Goal: Information Seeking & Learning: Learn about a topic

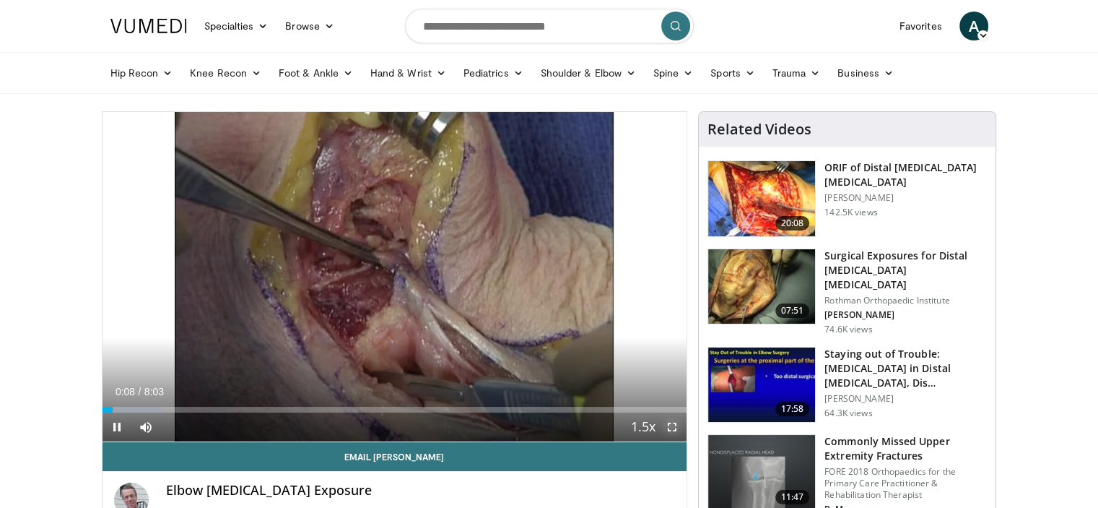
click at [673, 425] on span "Video Player" at bounding box center [672, 426] width 29 height 29
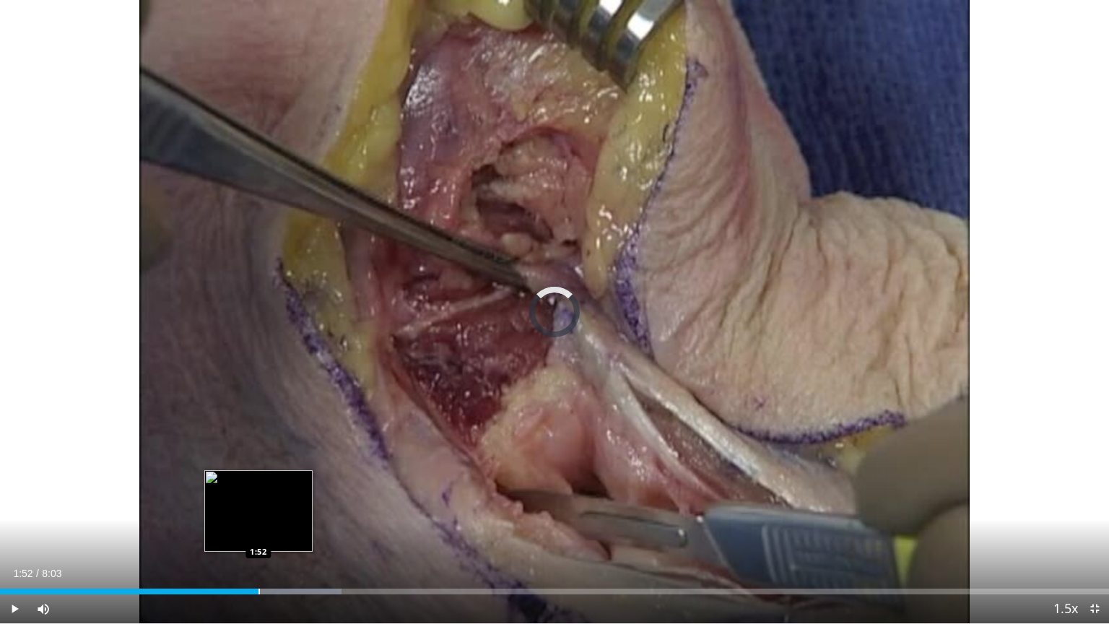
click at [259, 507] on div "Progress Bar" at bounding box center [259, 592] width 1 height 6
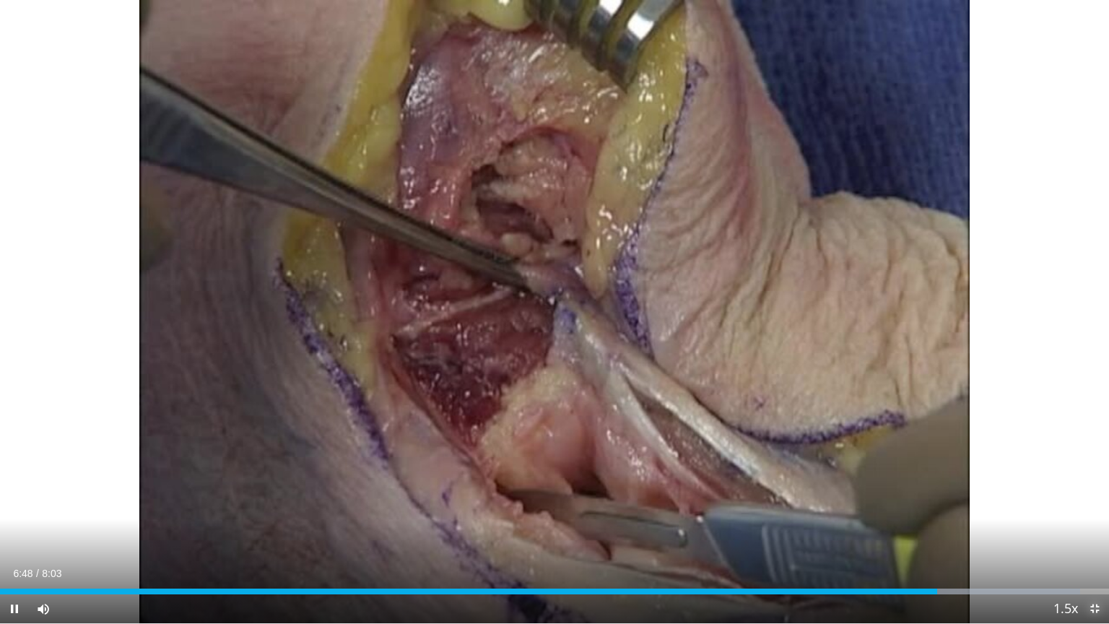
click at [1095, 507] on span "Video Player" at bounding box center [1094, 608] width 29 height 29
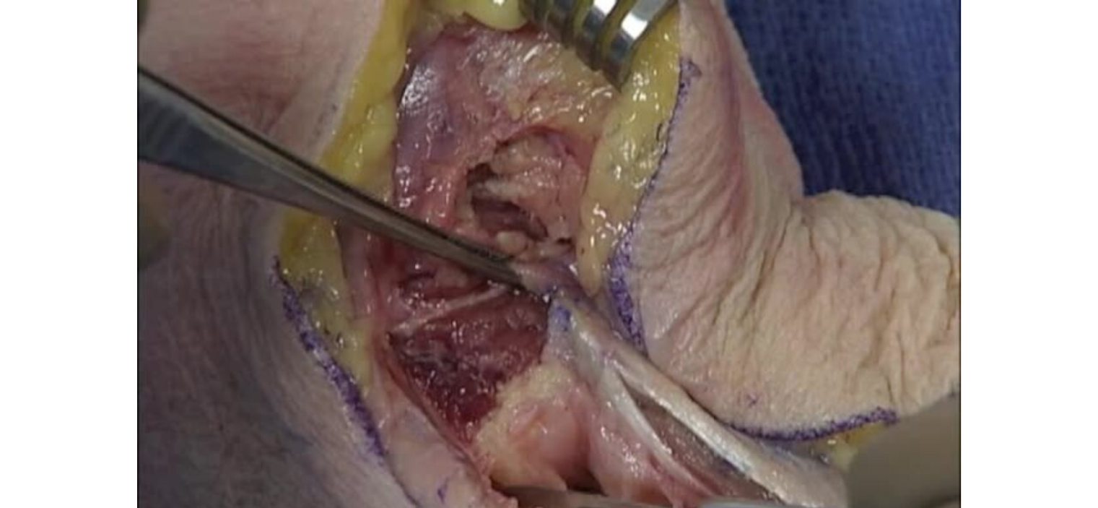
scroll to position [303, 0]
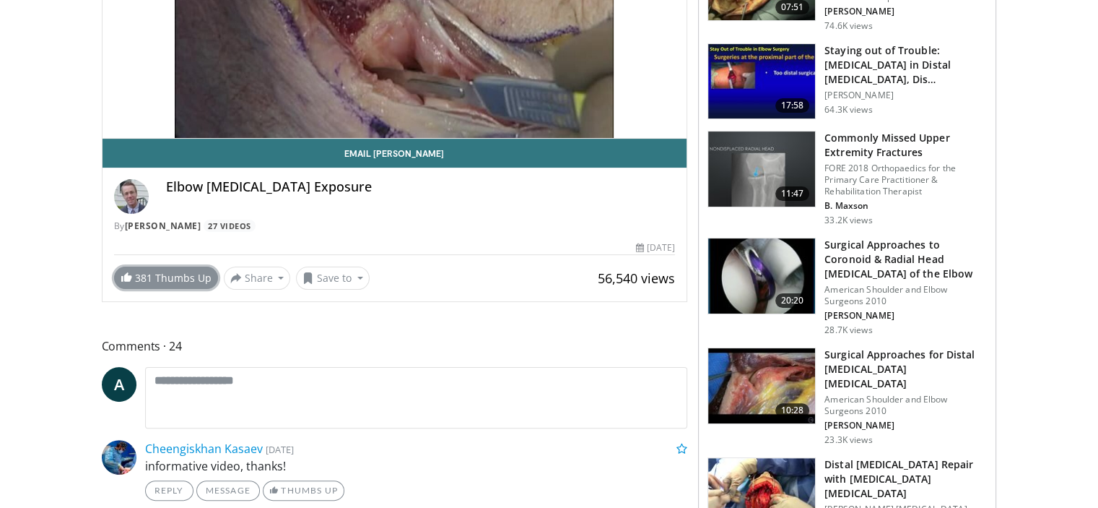
click at [123, 274] on span at bounding box center [127, 277] width 12 height 12
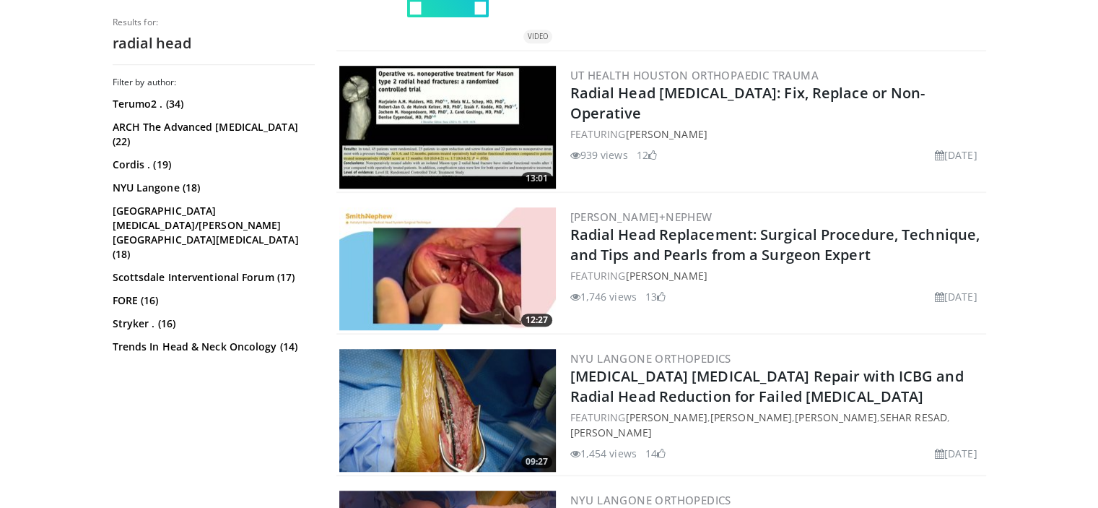
scroll to position [948, 0]
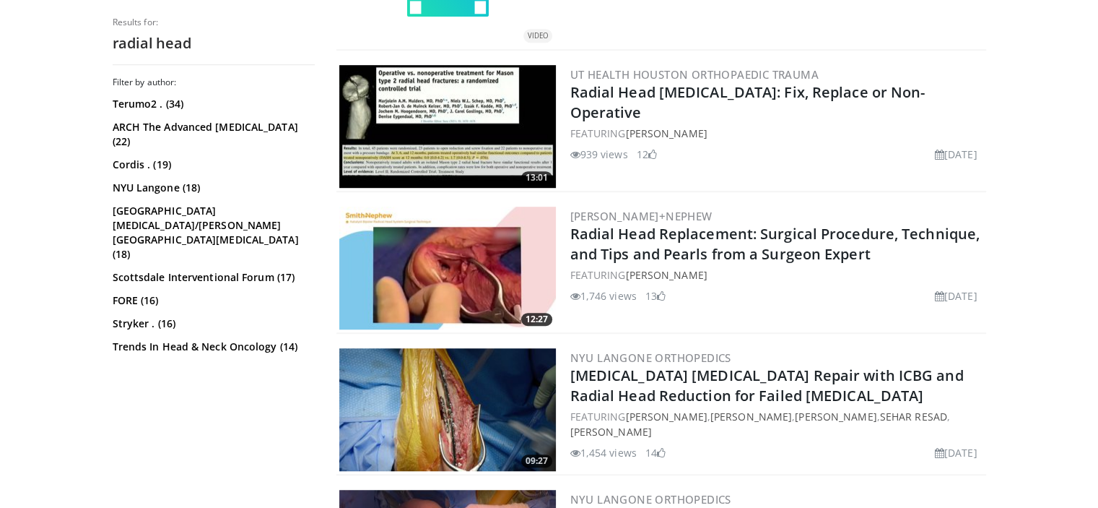
click at [393, 113] on img at bounding box center [447, 126] width 217 height 123
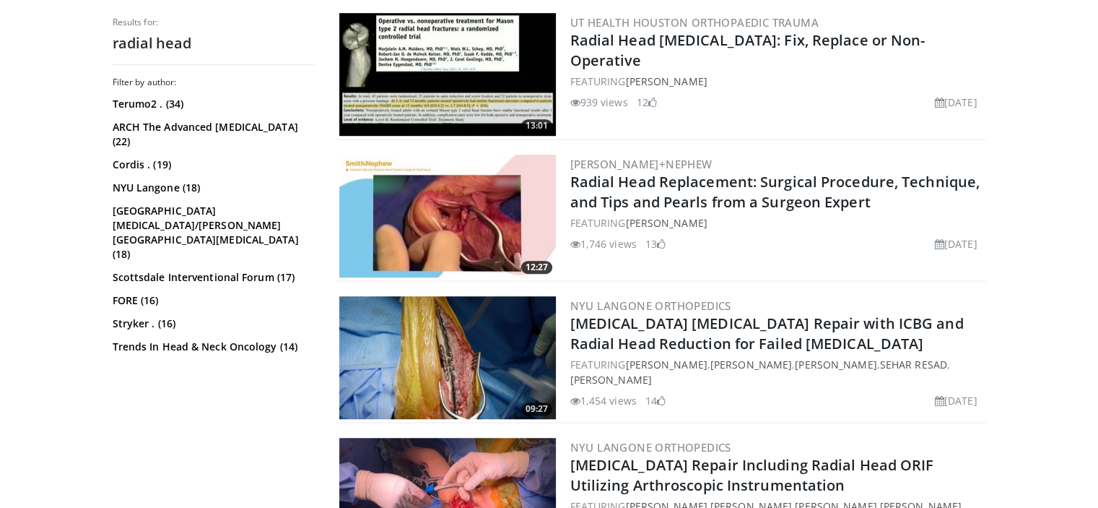
scroll to position [1033, 0]
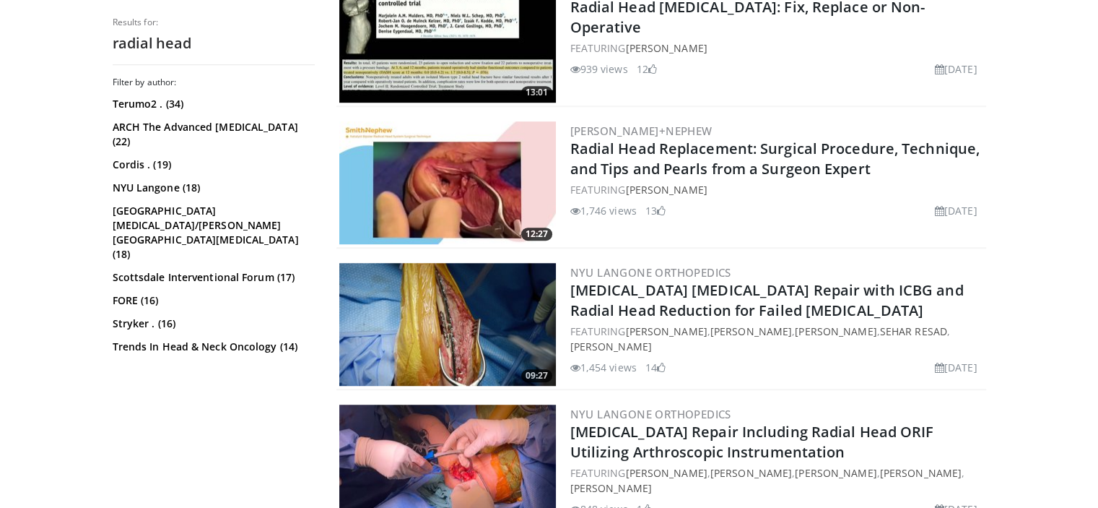
click at [439, 168] on img at bounding box center [447, 182] width 217 height 123
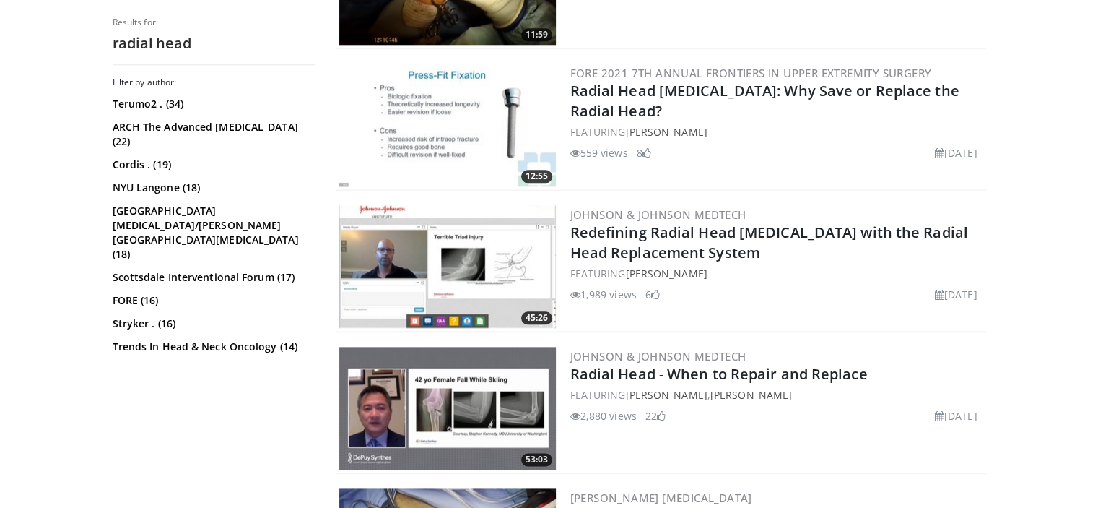
scroll to position [1667, 0]
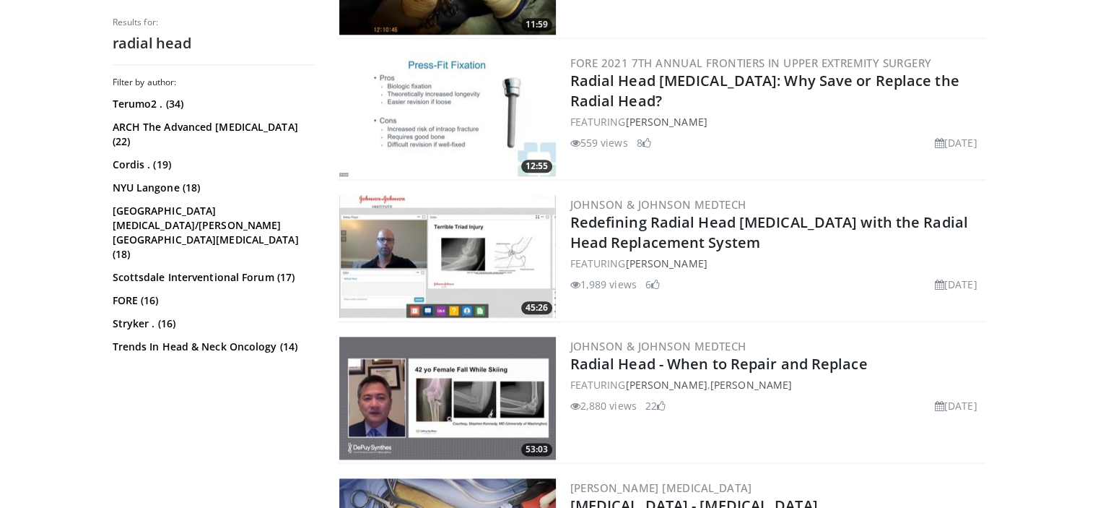
click at [435, 230] on img at bounding box center [447, 256] width 217 height 123
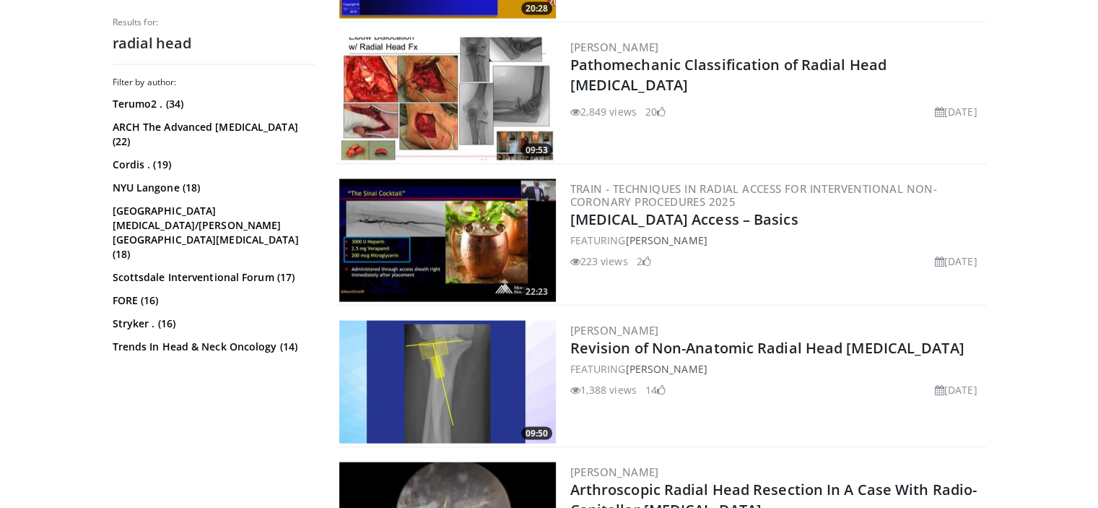
scroll to position [2816, 0]
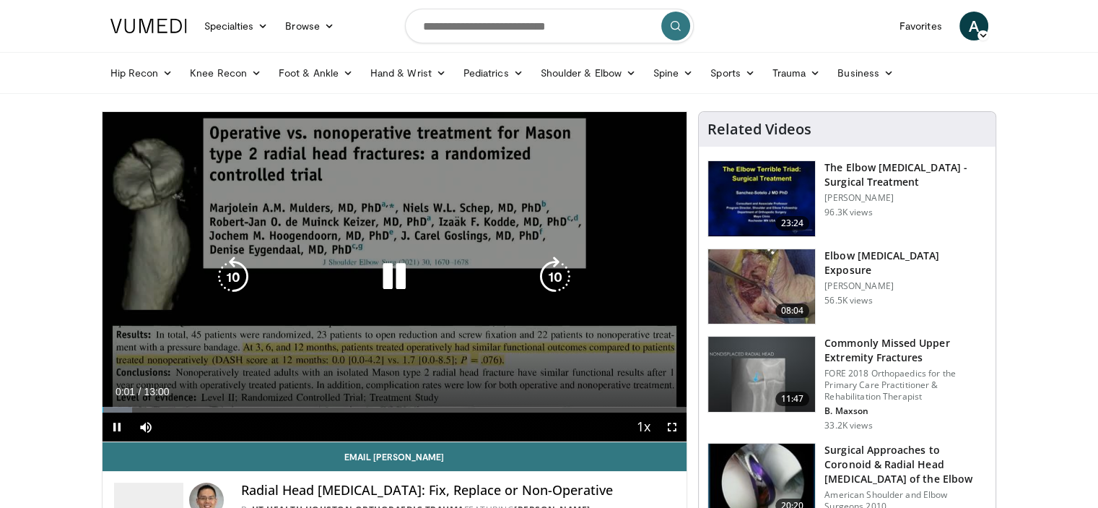
click at [554, 273] on icon "Video Player" at bounding box center [555, 276] width 40 height 40
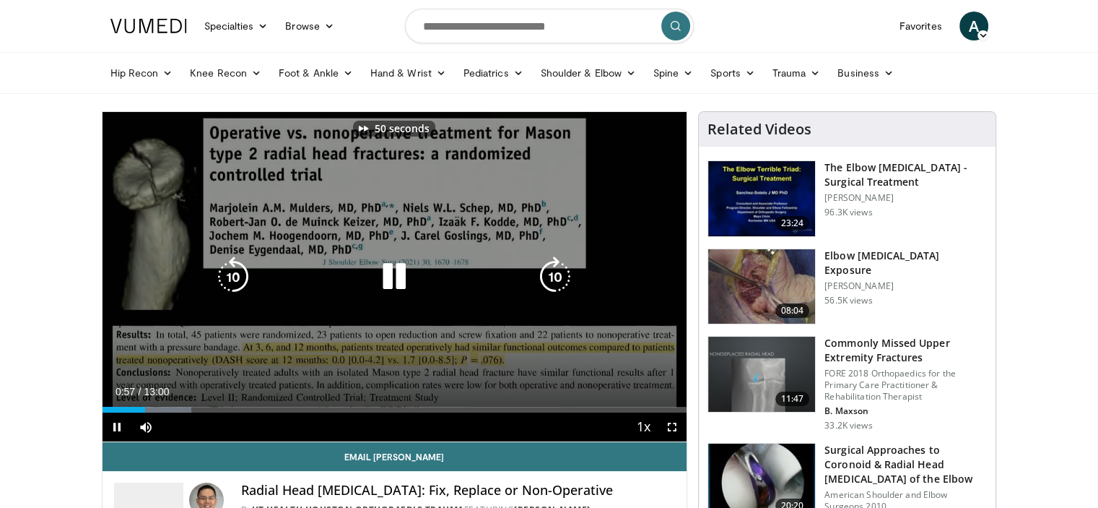
click at [554, 273] on icon "Video Player" at bounding box center [555, 276] width 40 height 40
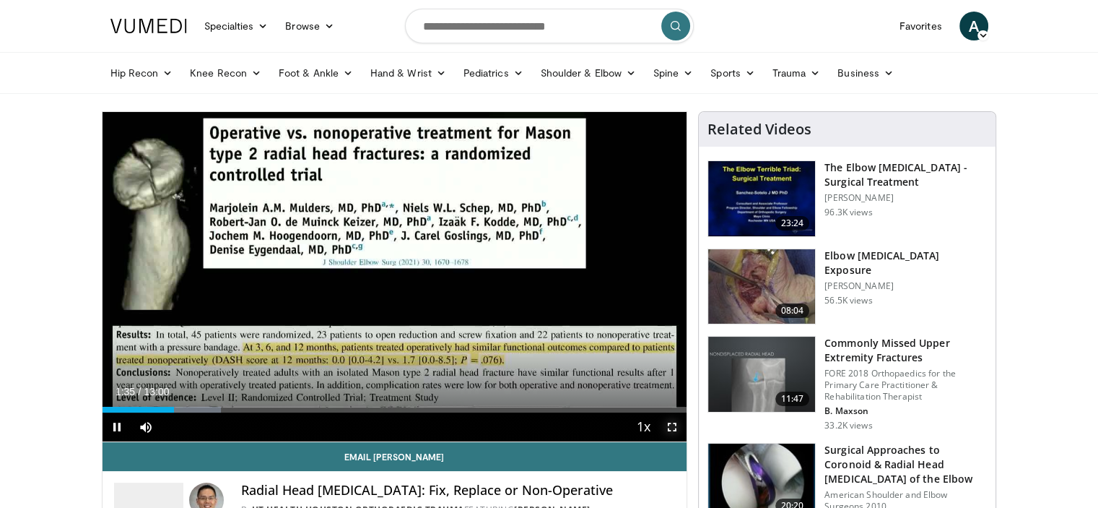
click at [673, 424] on span "Video Player" at bounding box center [672, 426] width 29 height 29
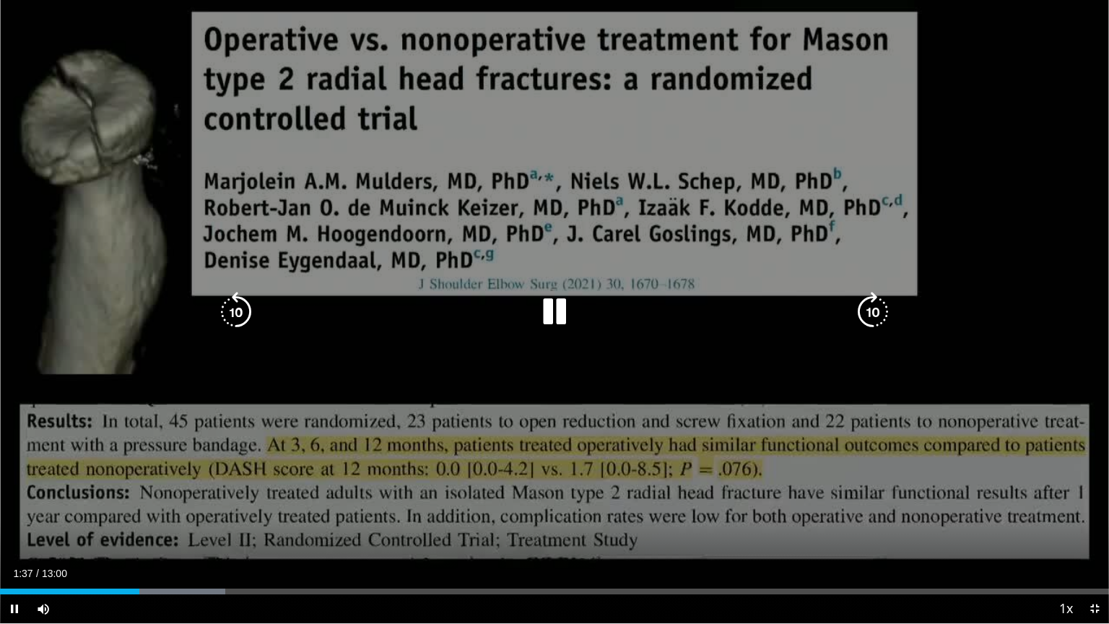
click at [872, 316] on icon "Video Player" at bounding box center [873, 312] width 40 height 40
click at [875, 313] on icon "Video Player" at bounding box center [873, 312] width 40 height 40
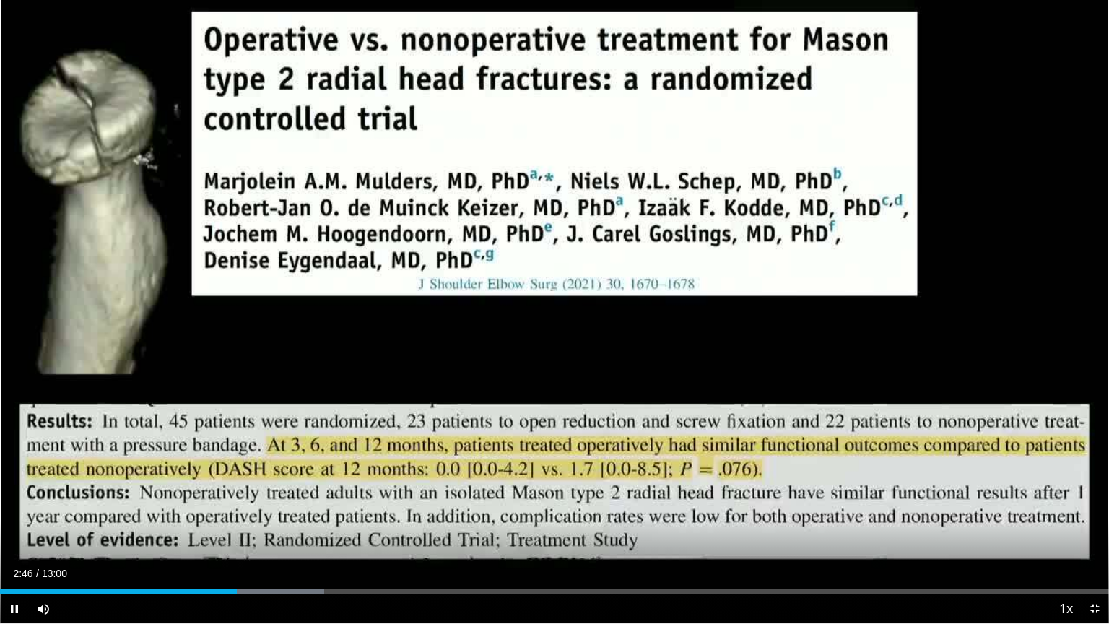
click at [873, 314] on div "20 seconds Tap to unmute" at bounding box center [554, 311] width 1109 height 623
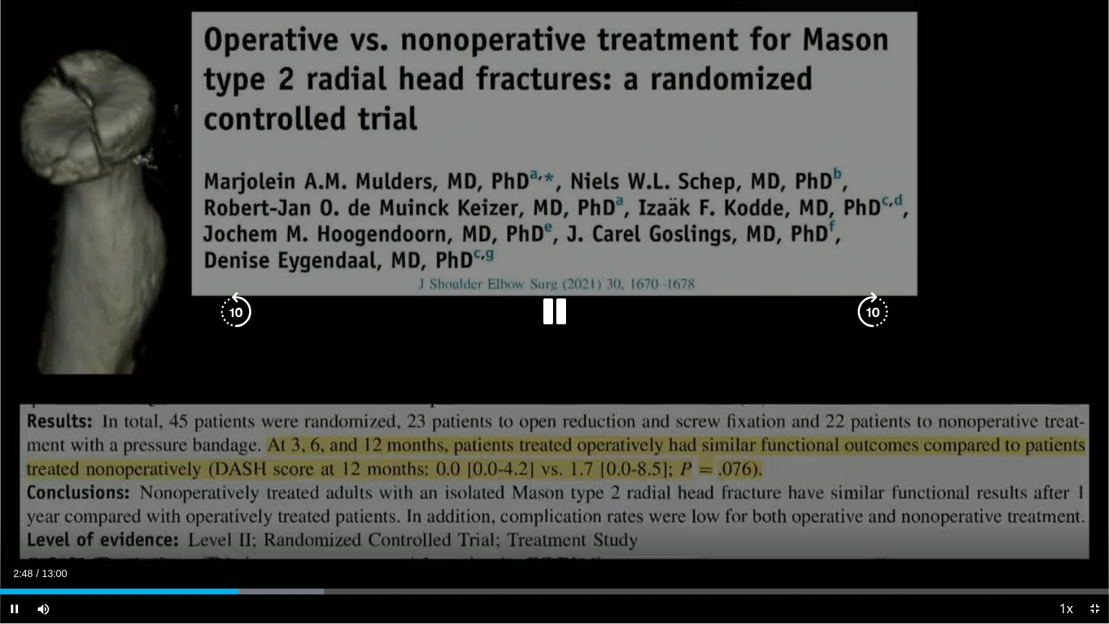
click at [876, 312] on icon "Video Player" at bounding box center [873, 312] width 40 height 40
click at [871, 311] on icon "Video Player" at bounding box center [873, 312] width 40 height 40
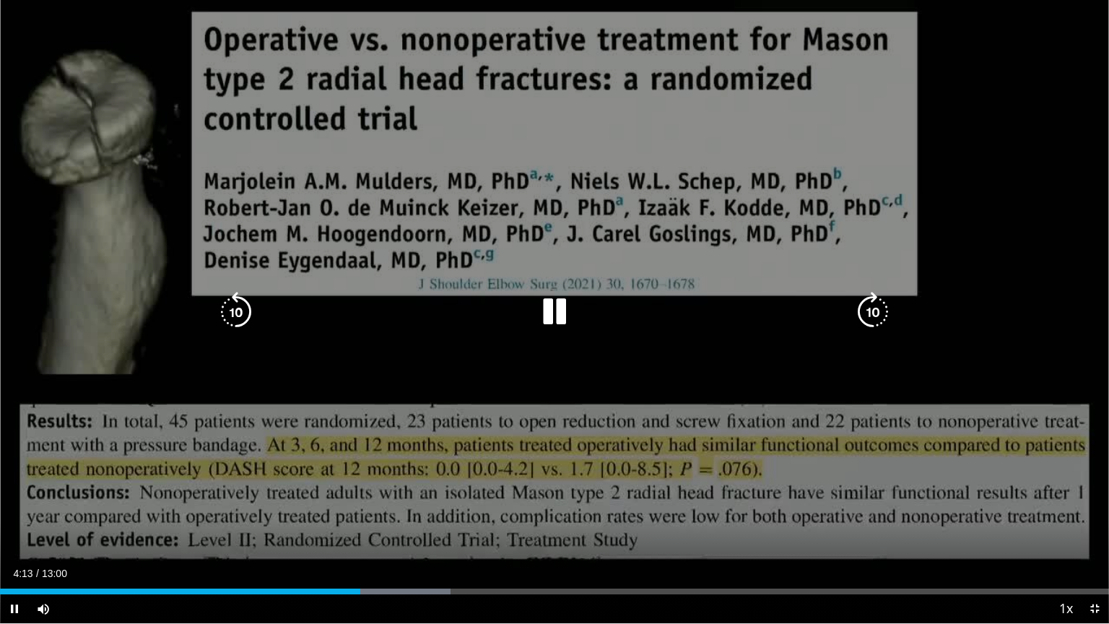
click at [881, 305] on icon "Video Player" at bounding box center [873, 312] width 40 height 40
click at [874, 312] on icon "Video Player" at bounding box center [873, 312] width 40 height 40
click at [877, 308] on icon "Video Player" at bounding box center [873, 312] width 40 height 40
click at [877, 315] on icon "Video Player" at bounding box center [873, 312] width 40 height 40
click at [874, 311] on icon "Video Player" at bounding box center [873, 312] width 40 height 40
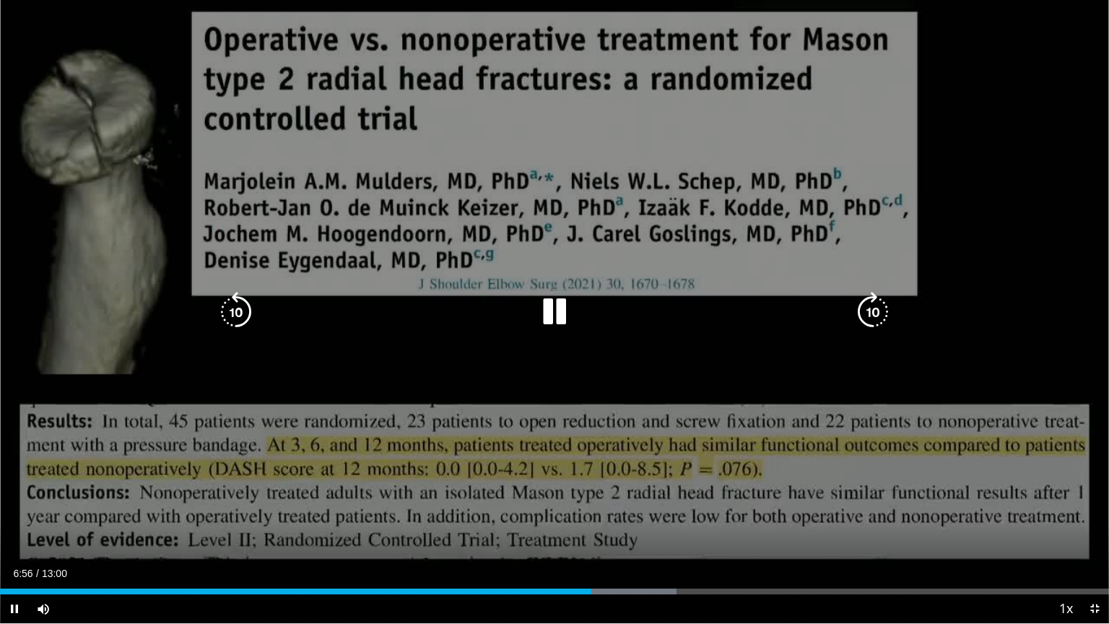
click at [872, 308] on icon "Video Player" at bounding box center [873, 312] width 40 height 40
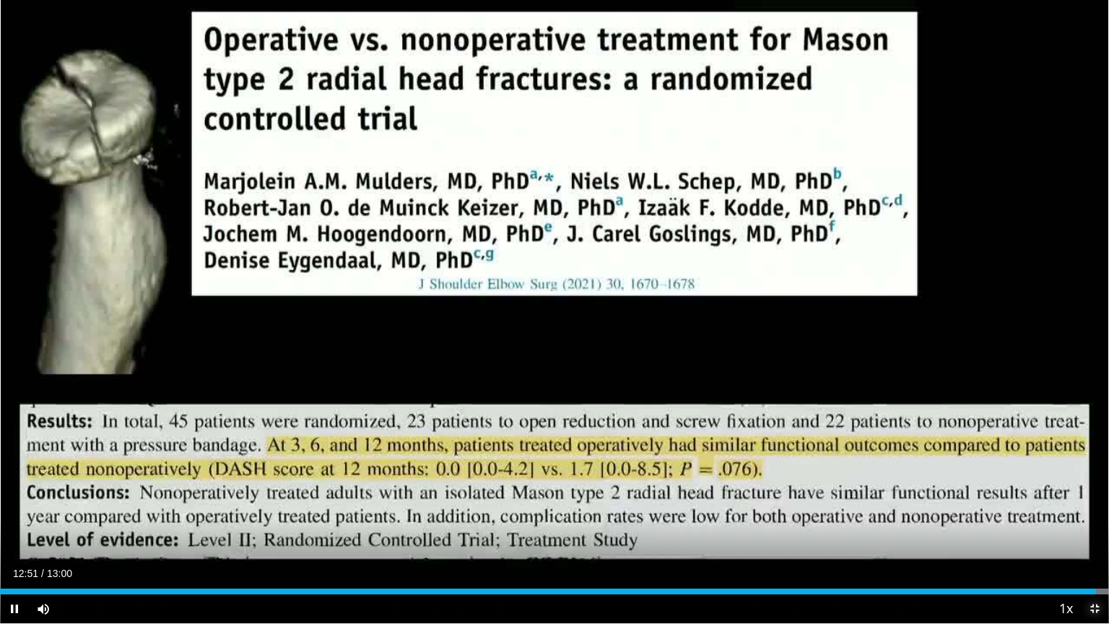
click at [1096, 507] on span "Video Player" at bounding box center [1094, 608] width 29 height 29
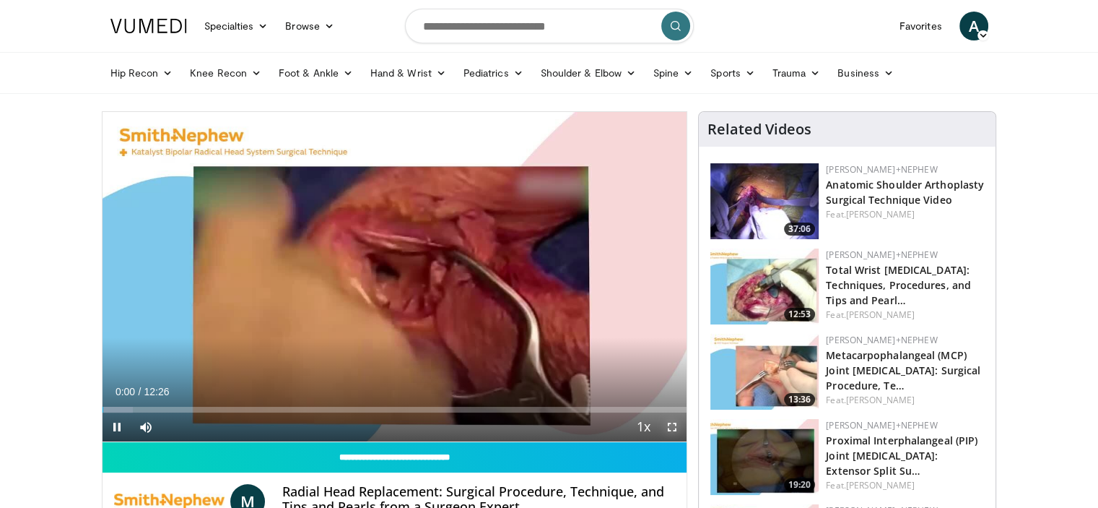
click at [675, 427] on span "Video Player" at bounding box center [672, 426] width 29 height 29
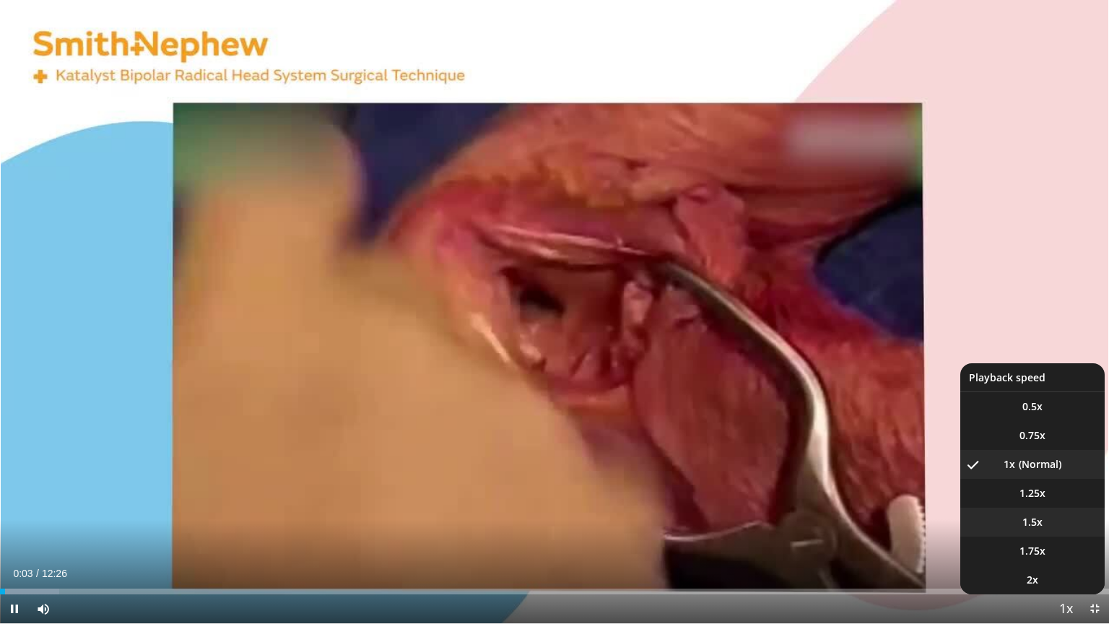
click at [1031, 507] on span "1.5x" at bounding box center [1033, 522] width 20 height 14
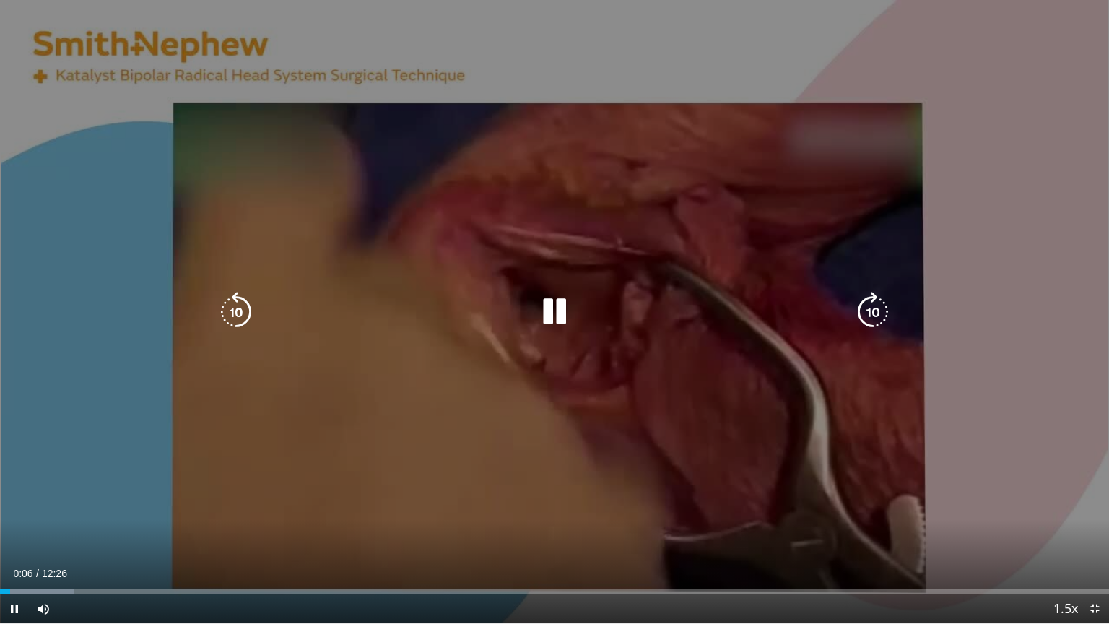
click at [869, 313] on icon "Video Player" at bounding box center [873, 312] width 40 height 40
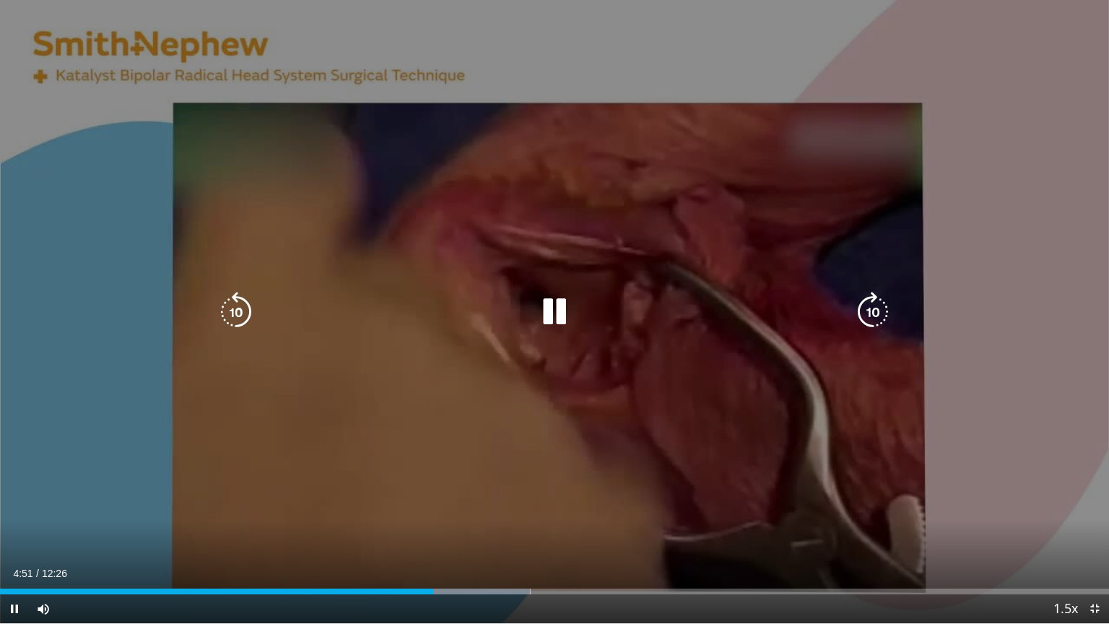
click at [870, 308] on icon "Video Player" at bounding box center [873, 312] width 40 height 40
click at [857, 312] on icon "Video Player" at bounding box center [873, 312] width 40 height 40
click at [868, 315] on icon "Video Player" at bounding box center [873, 312] width 40 height 40
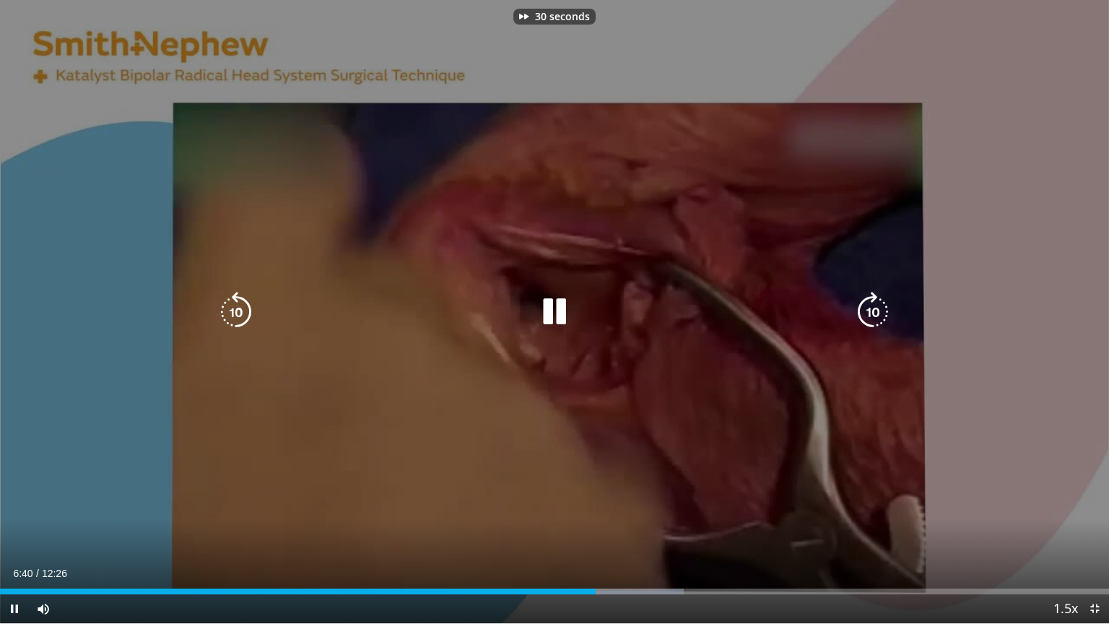
click at [868, 315] on icon "Video Player" at bounding box center [873, 312] width 40 height 40
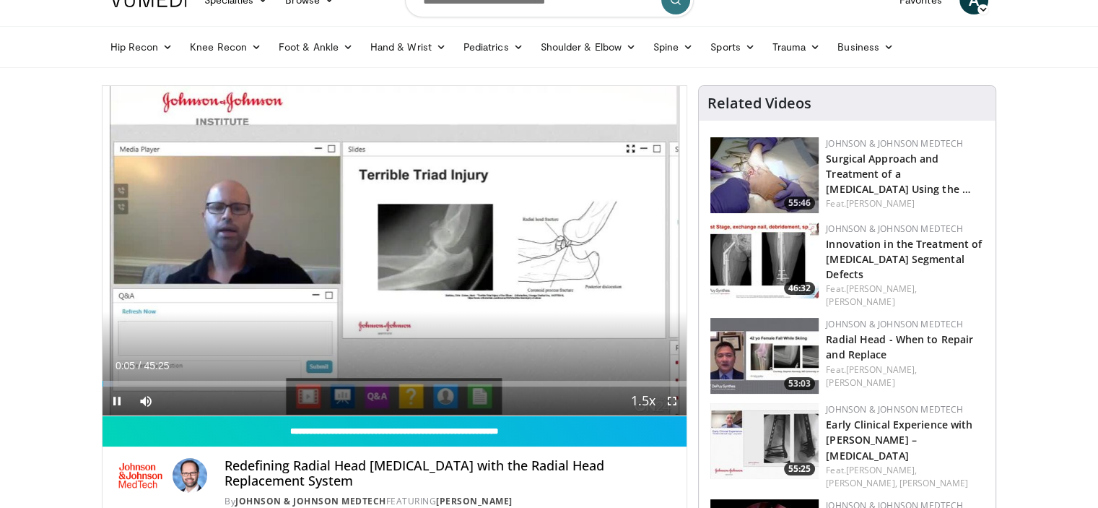
scroll to position [26, 0]
click at [669, 399] on span "Video Player" at bounding box center [672, 400] width 29 height 29
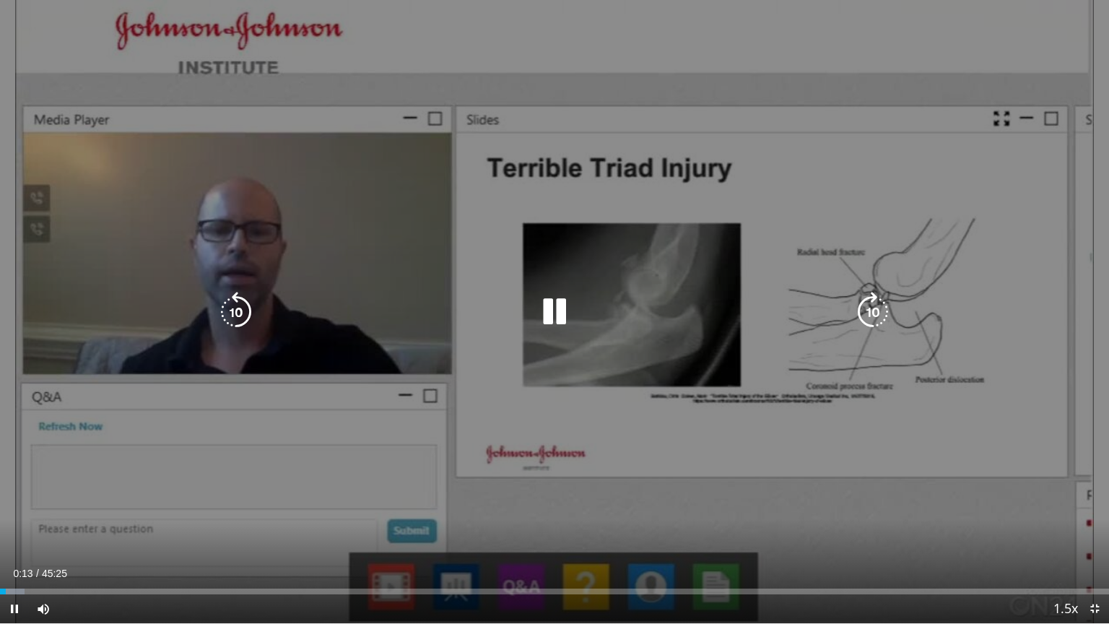
click at [886, 309] on icon "Video Player" at bounding box center [873, 312] width 40 height 40
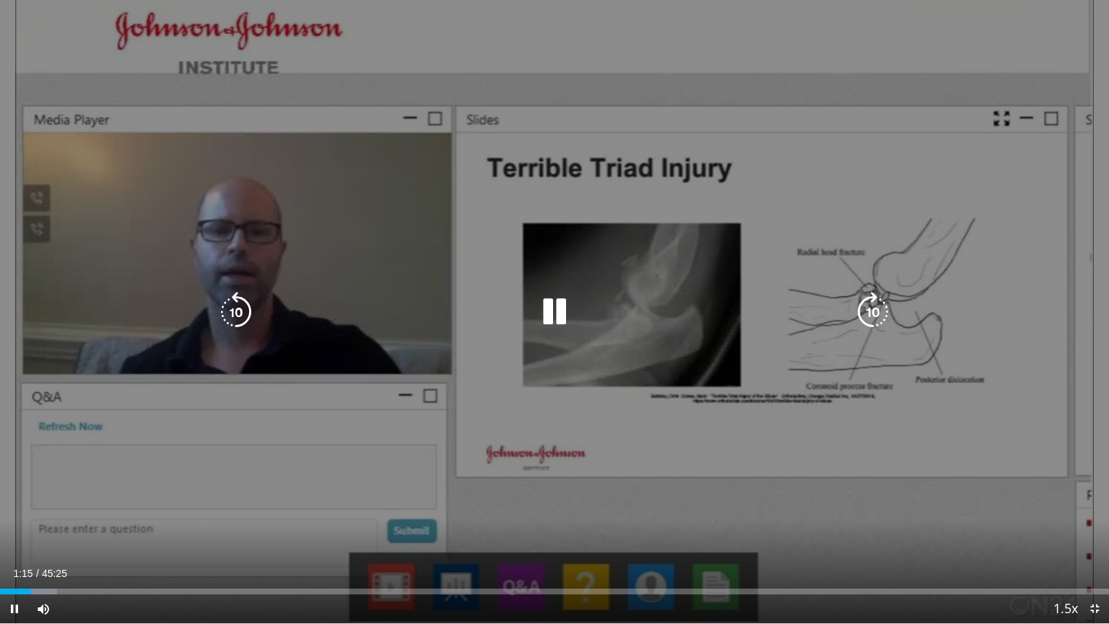
click at [68, 507] on div "Loaded : 5.13% 01:15 05:10" at bounding box center [554, 592] width 1109 height 6
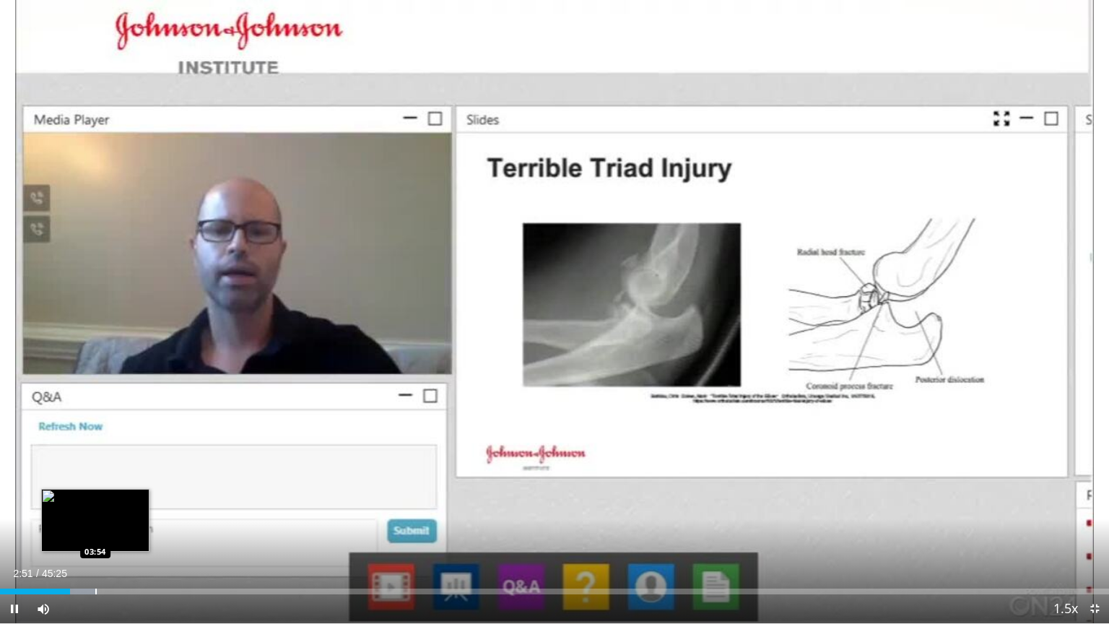
click at [95, 507] on div "Progress Bar" at bounding box center [95, 592] width 1 height 6
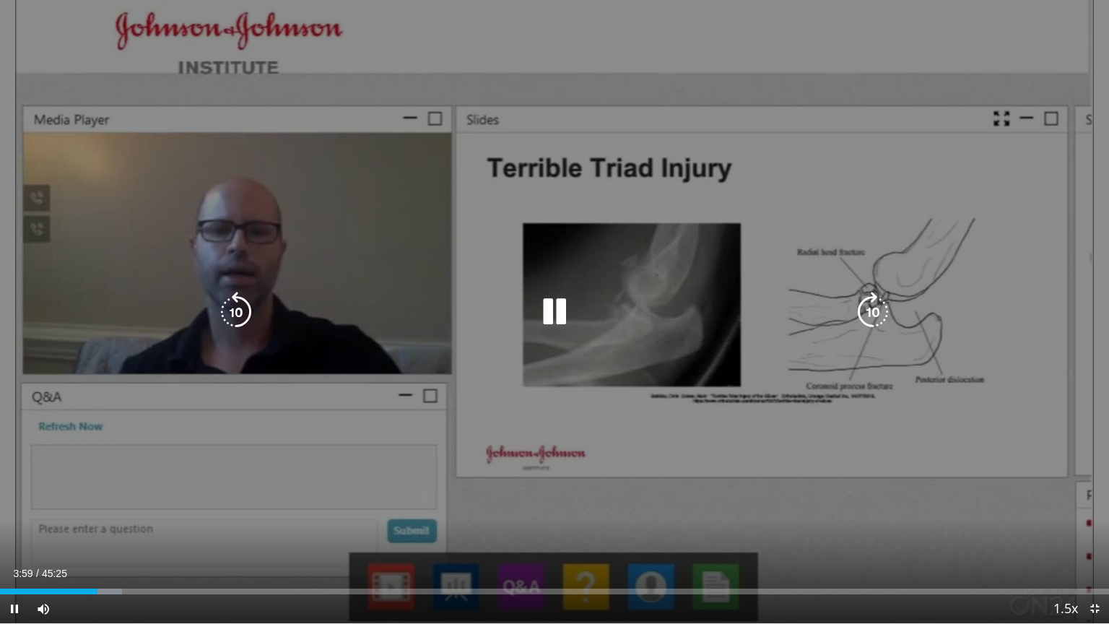
click at [877, 317] on icon "Video Player" at bounding box center [873, 312] width 40 height 40
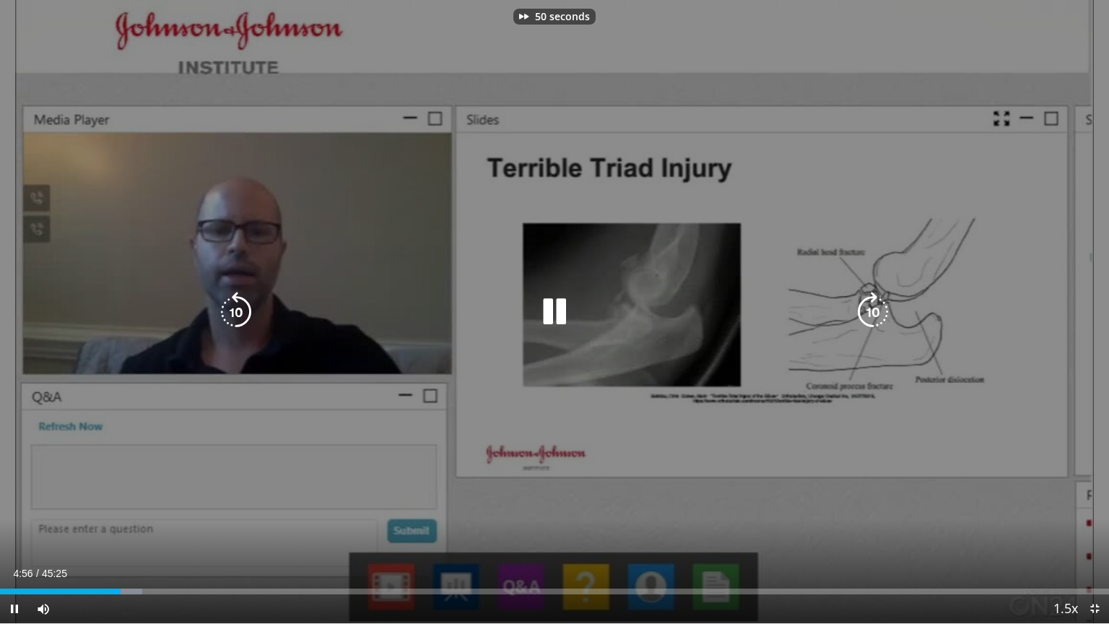
click at [877, 317] on icon "Video Player" at bounding box center [873, 312] width 40 height 40
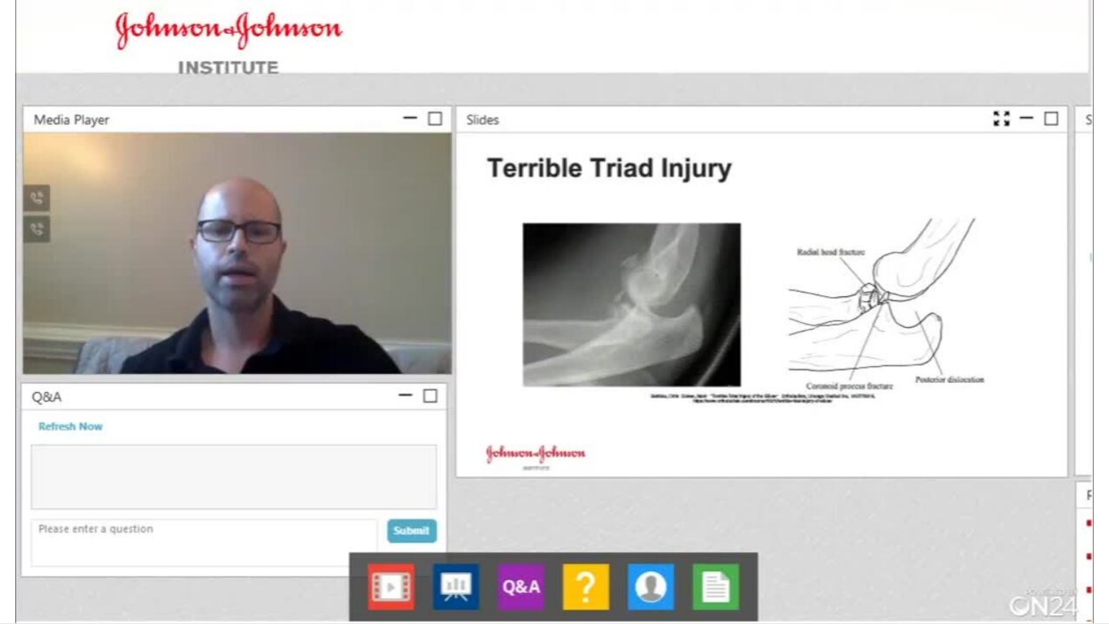
click at [877, 317] on div "70 seconds Tap to unmute" at bounding box center [554, 311] width 1109 height 623
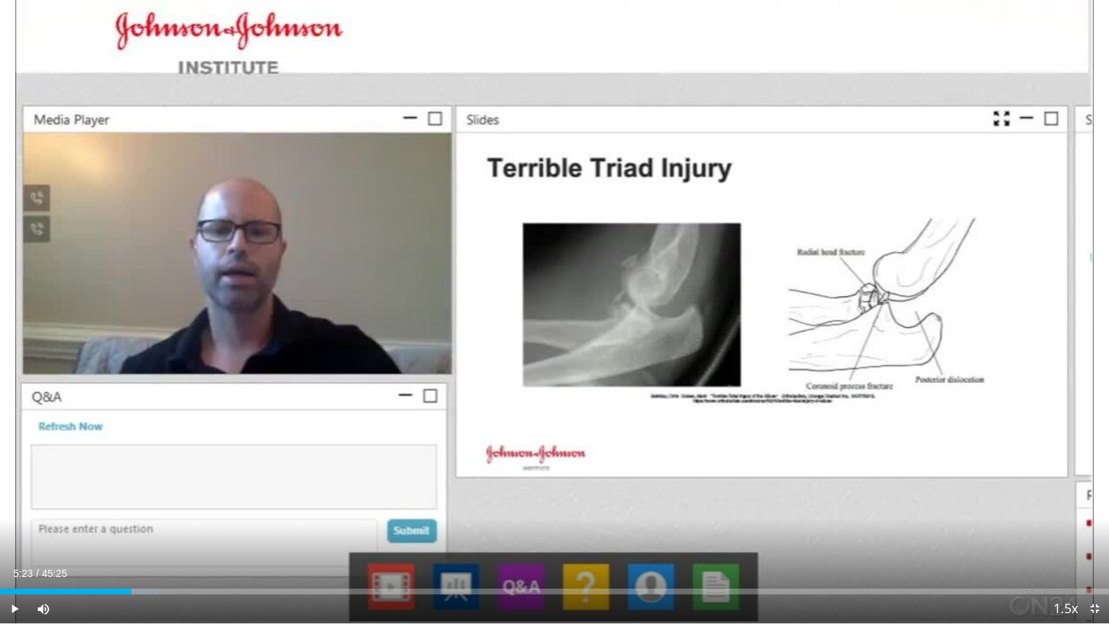
click at [877, 317] on div "70 seconds Tap to unmute" at bounding box center [554, 311] width 1109 height 623
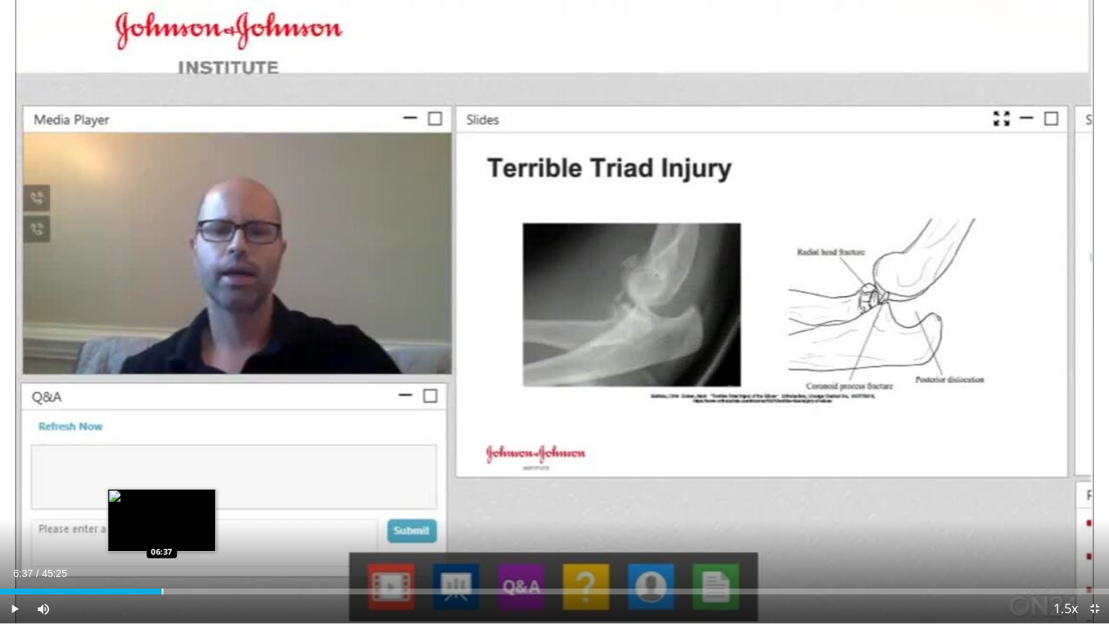
click at [161, 507] on div "Loaded : 14.65% 05:32 06:37" at bounding box center [554, 592] width 1109 height 6
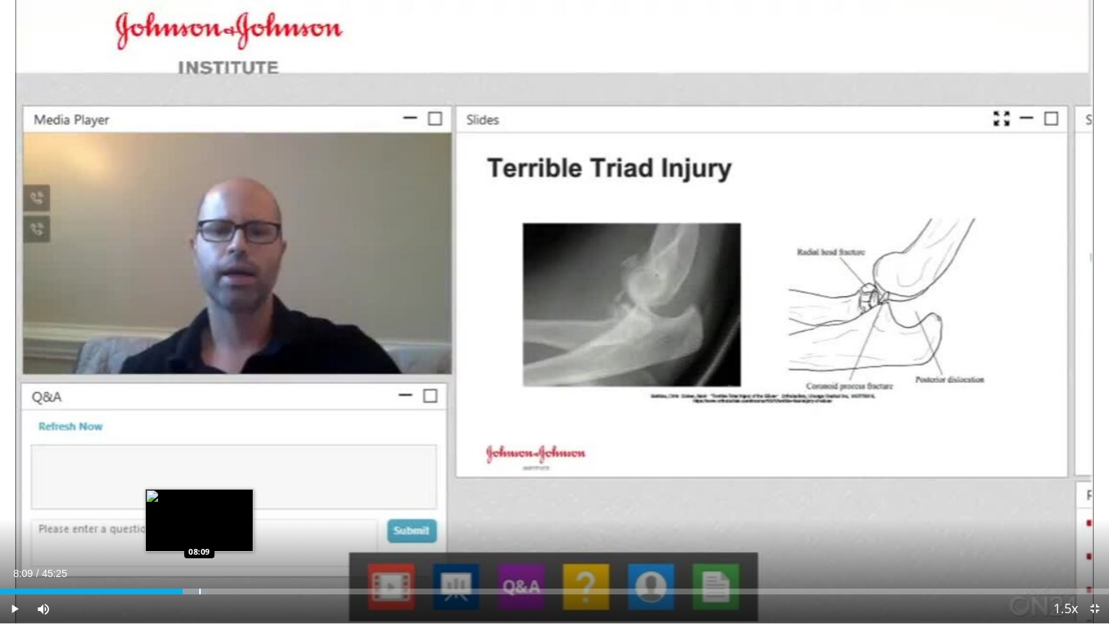
click at [199, 507] on div "Progress Bar" at bounding box center [189, 592] width 36 height 6
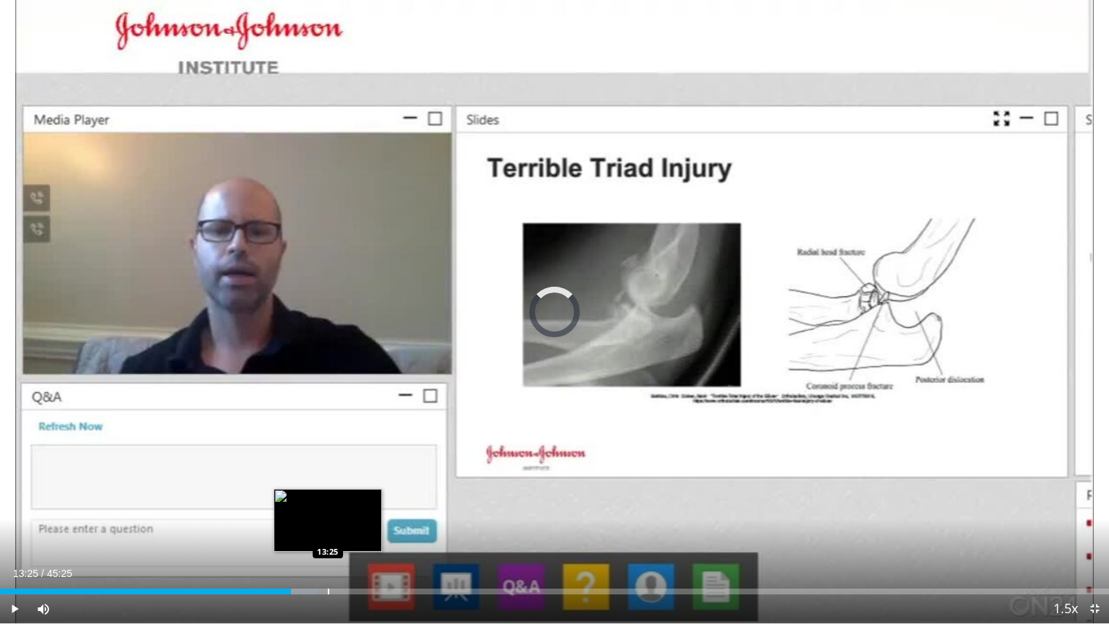
click at [328, 507] on div "Progress Bar" at bounding box center [328, 592] width 1 height 6
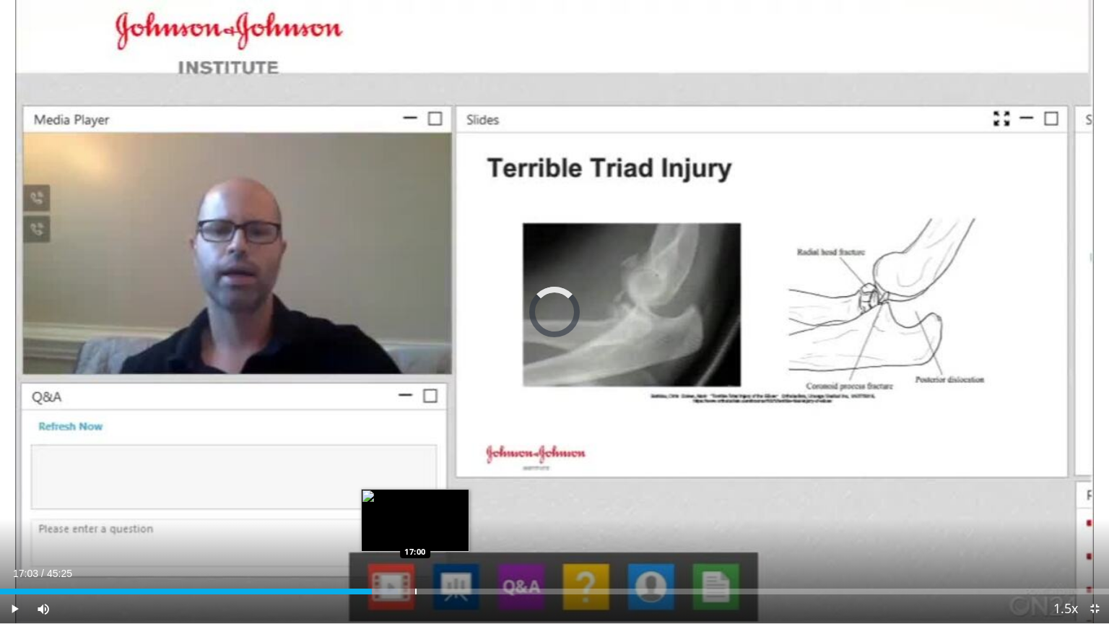
click at [416, 507] on div "Progress Bar" at bounding box center [415, 592] width 1 height 6
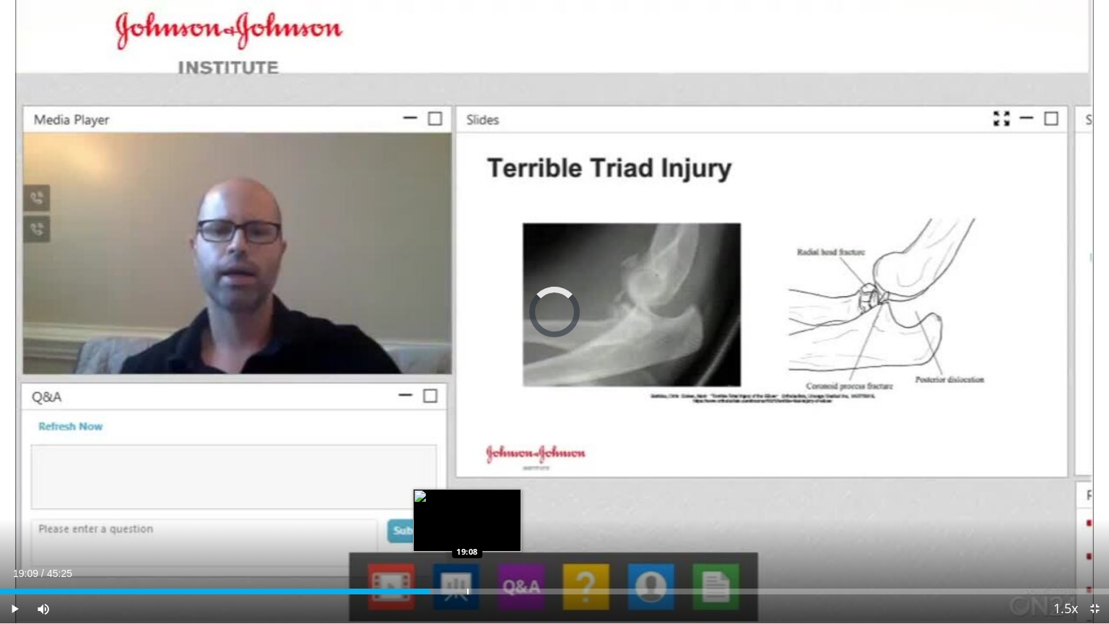
click at [468, 507] on div "Progress Bar" at bounding box center [467, 592] width 1 height 6
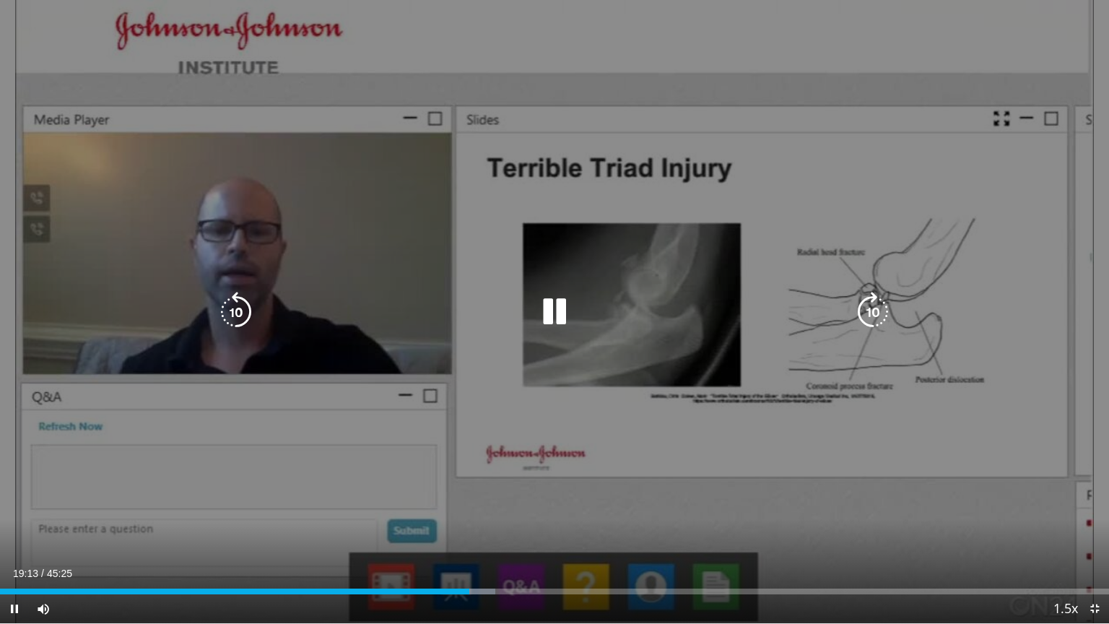
click at [542, 413] on div "70 seconds Tap to unmute" at bounding box center [554, 311] width 1109 height 623
click at [552, 310] on icon "Video Player" at bounding box center [554, 312] width 40 height 40
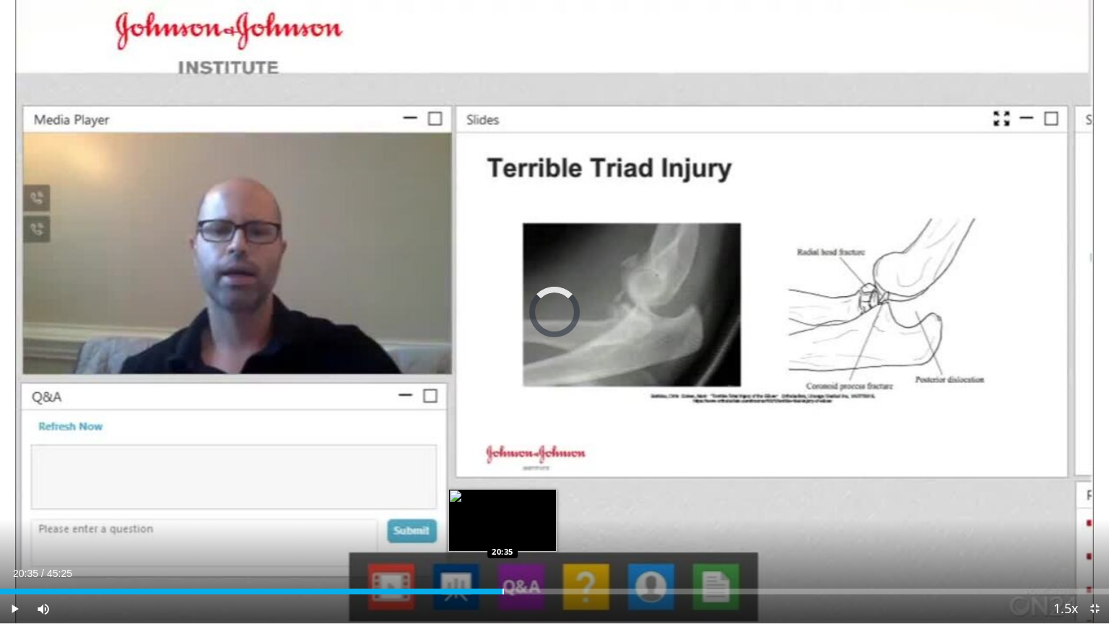
click at [503, 507] on div "Progress Bar" at bounding box center [503, 592] width 1 height 6
click at [531, 507] on div "Progress Bar" at bounding box center [531, 592] width 1 height 6
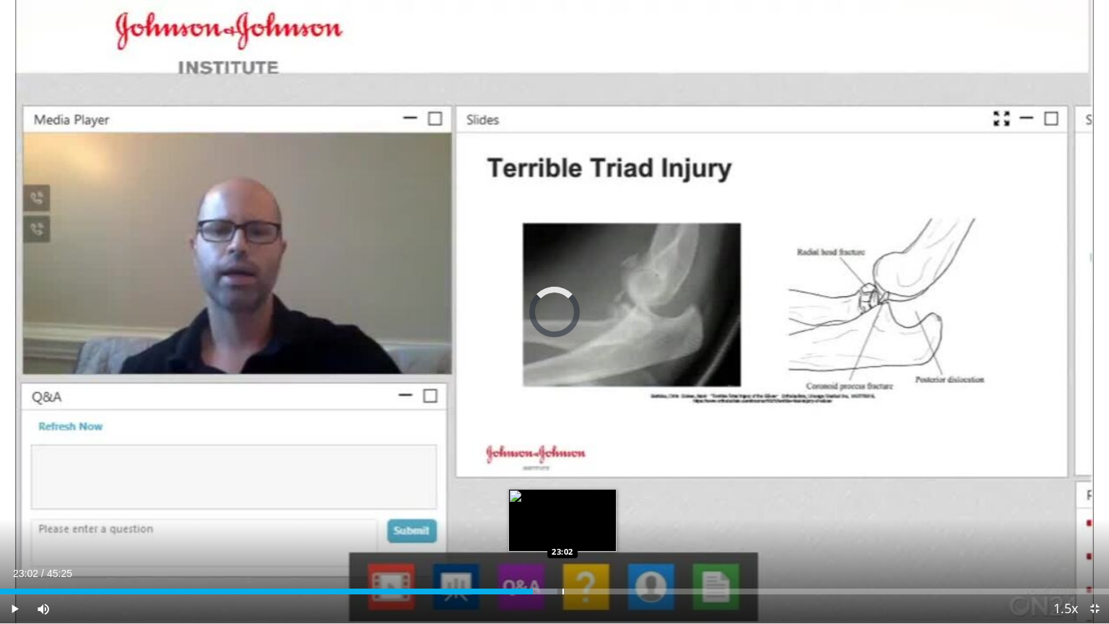
click at [563, 507] on div "Progress Bar" at bounding box center [563, 592] width 1 height 6
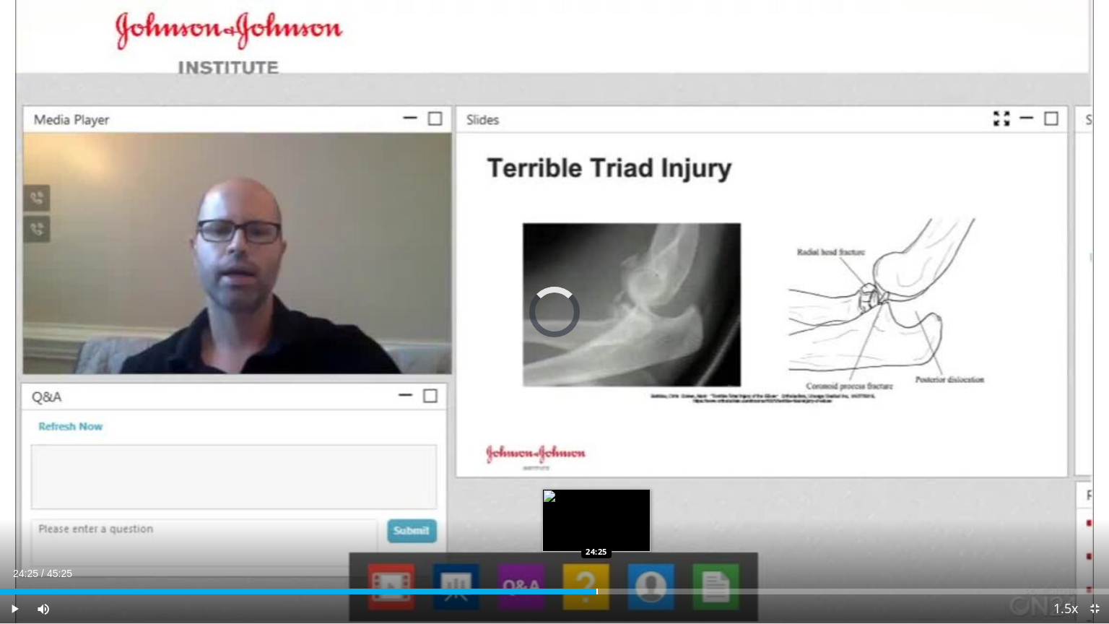
click at [597, 507] on div "Progress Bar" at bounding box center [597, 592] width 1 height 6
click at [635, 507] on div "Progress Bar" at bounding box center [634, 592] width 1 height 6
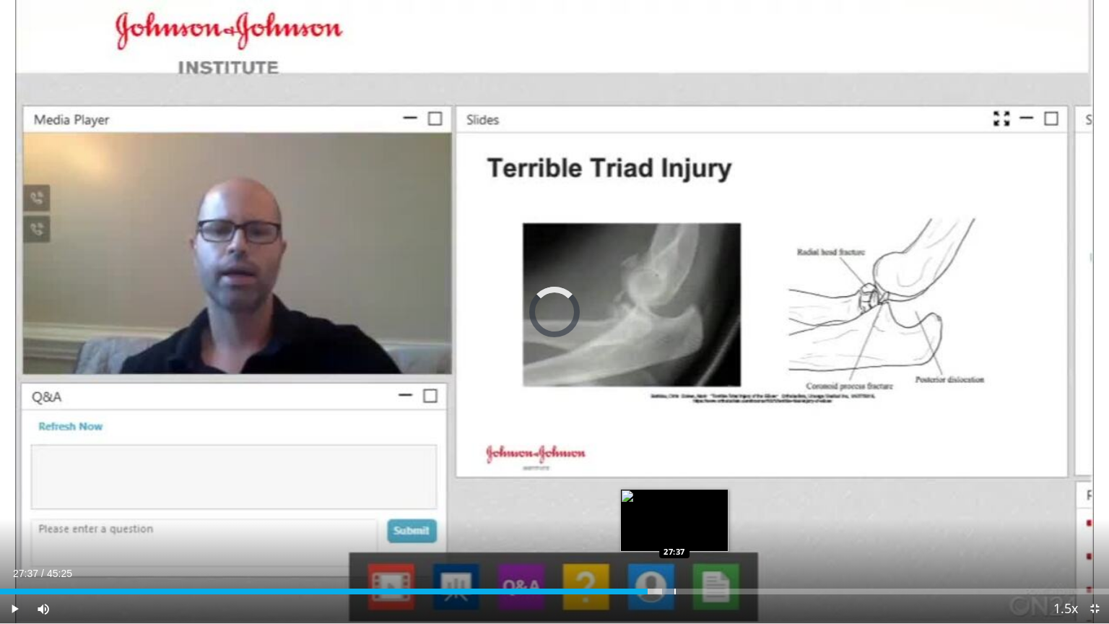
click at [675, 507] on div "Progress Bar" at bounding box center [675, 592] width 1 height 6
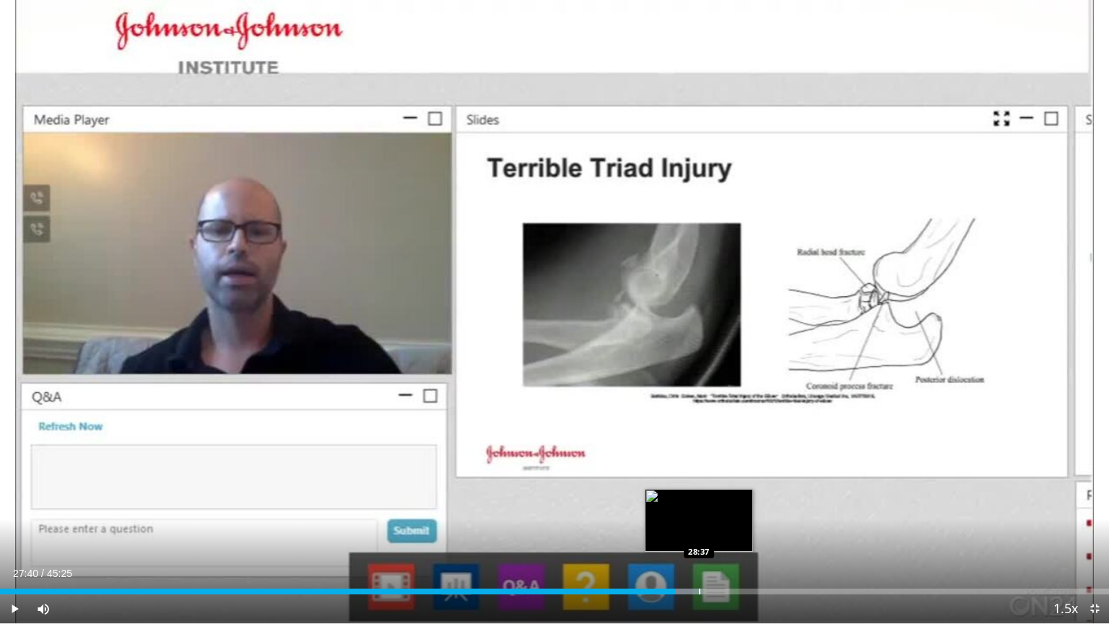
click at [699, 507] on div "Progress Bar" at bounding box center [699, 592] width 1 height 6
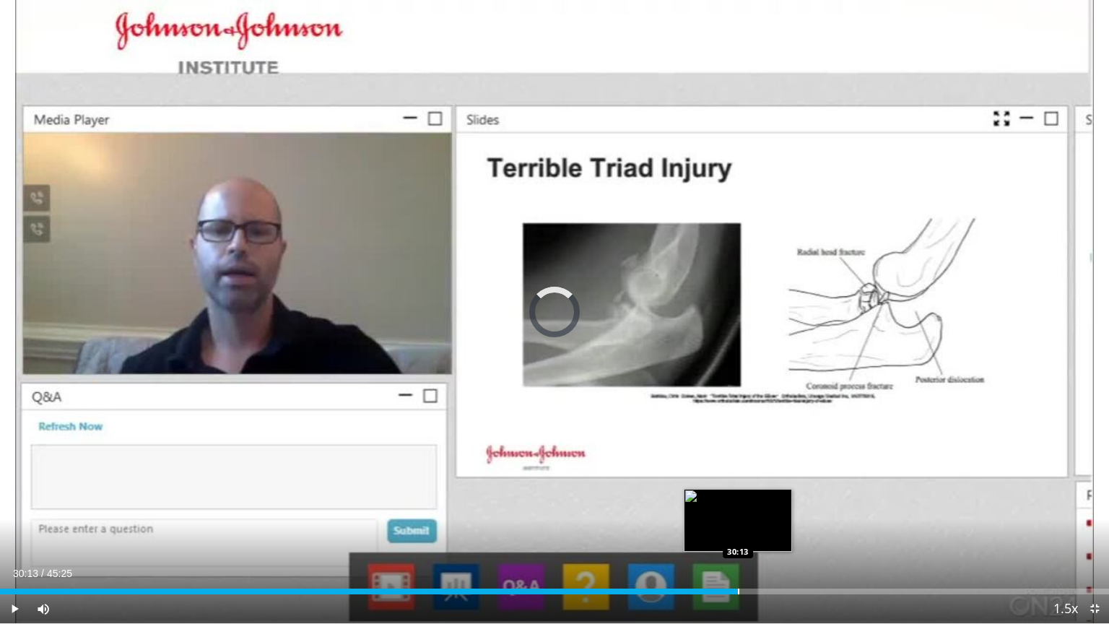
click at [738, 507] on div "Loaded : 65.57% 30:13 30:13" at bounding box center [554, 588] width 1109 height 14
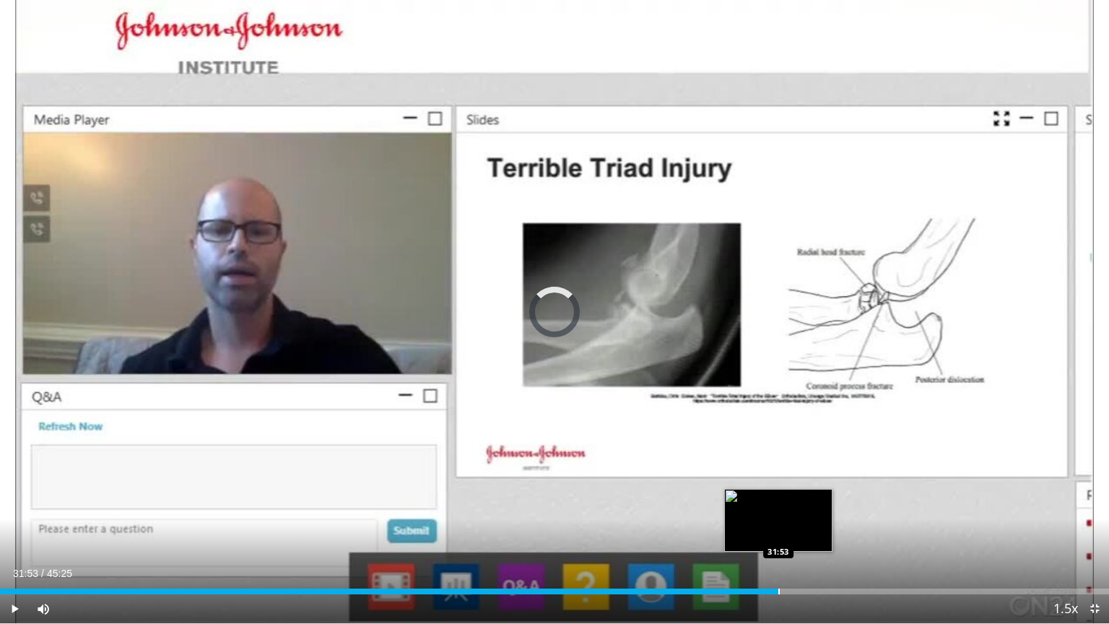
click at [779, 507] on div "Progress Bar" at bounding box center [779, 592] width 1 height 6
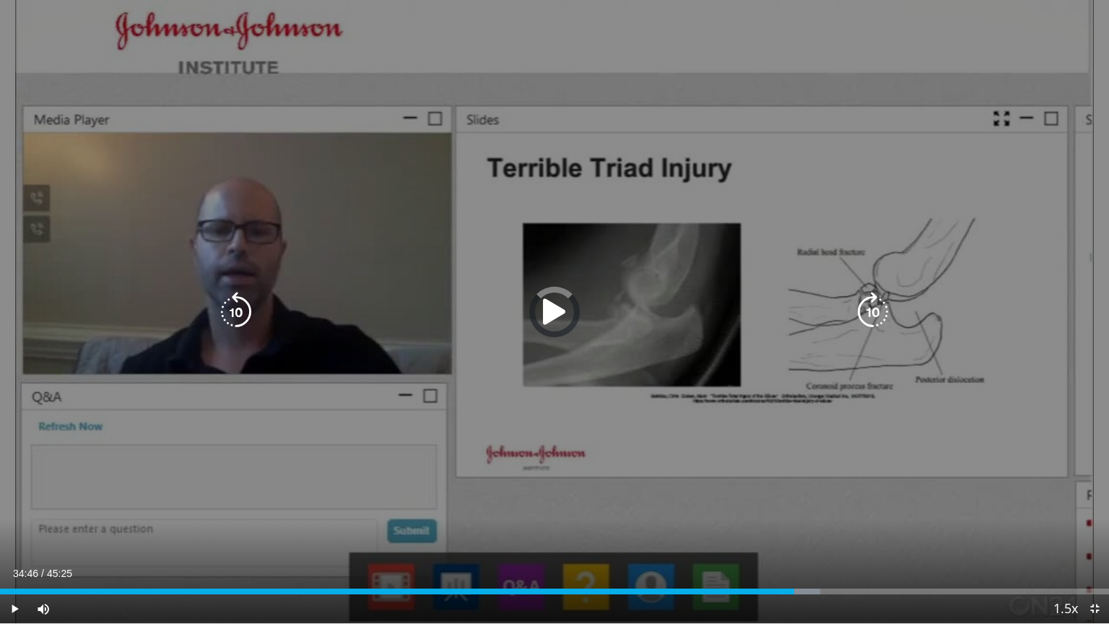
click at [849, 507] on div "Loaded : 73.99% 32:31 34:57" at bounding box center [554, 588] width 1109 height 14
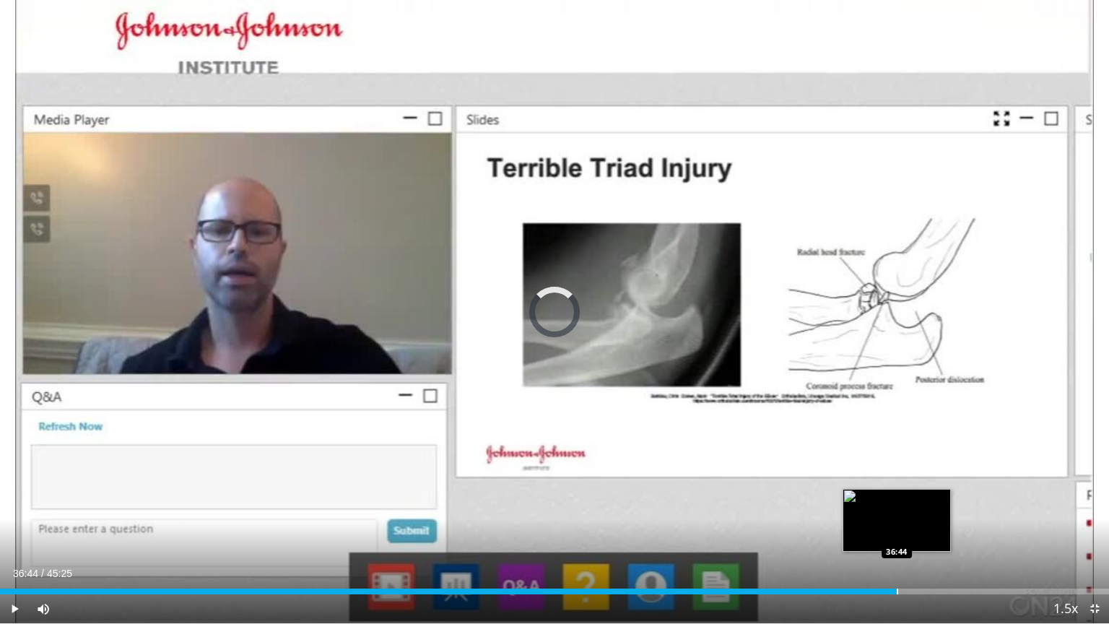
click at [897, 507] on div "Progress Bar" at bounding box center [897, 592] width 1 height 6
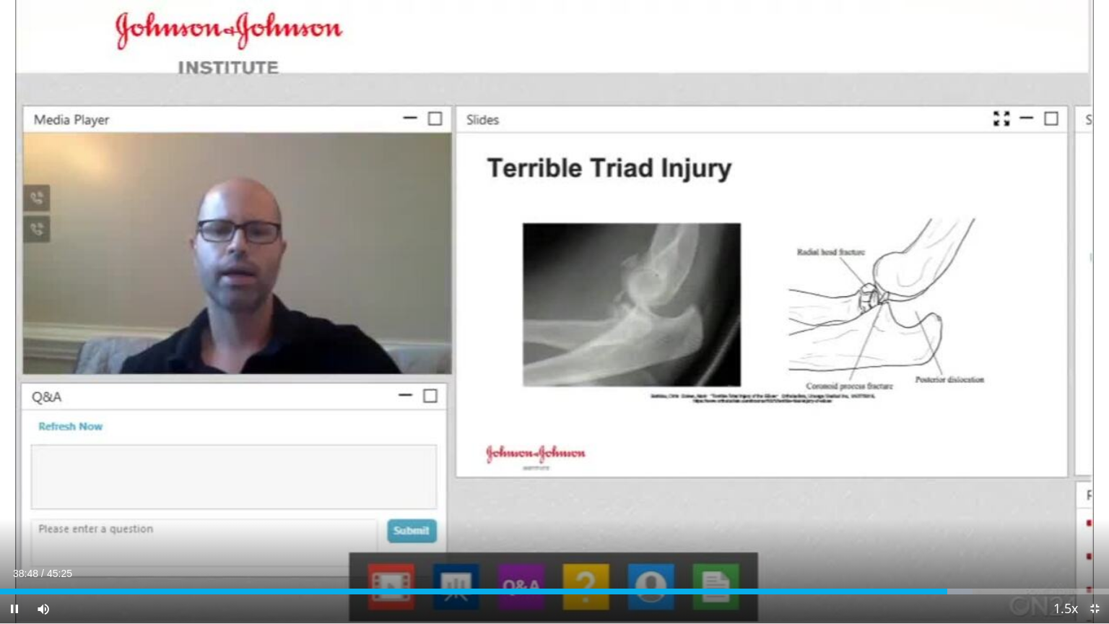
click at [1093, 507] on span "Video Player" at bounding box center [1094, 608] width 29 height 29
